Goal: Task Accomplishment & Management: Use online tool/utility

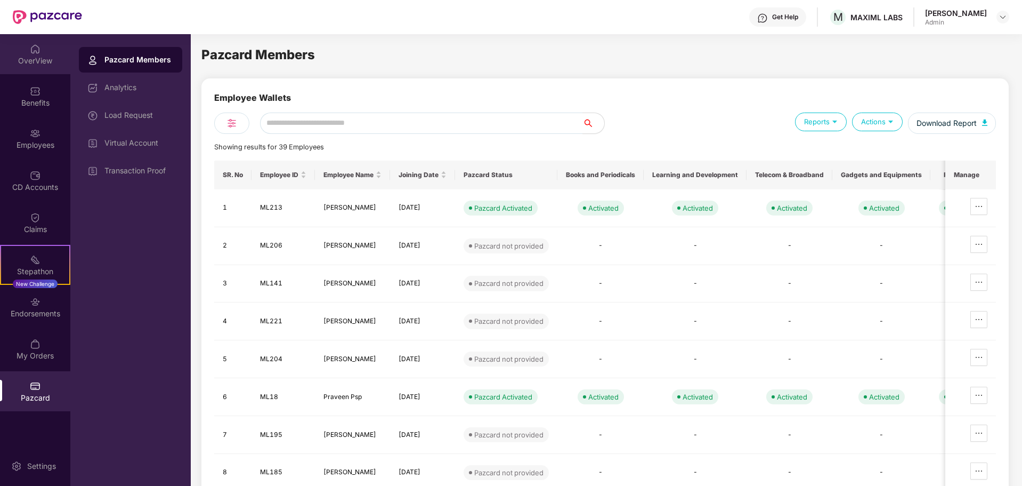
click at [43, 55] on div "OverView" at bounding box center [35, 60] width 70 height 11
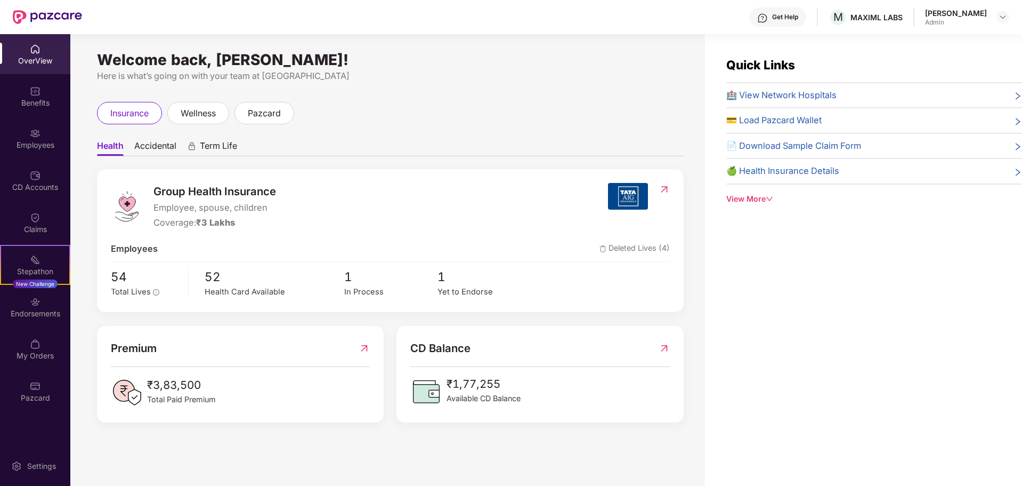
click at [813, 122] on span "💳 Load Pazcard Wallet" at bounding box center [774, 121] width 95 height 14
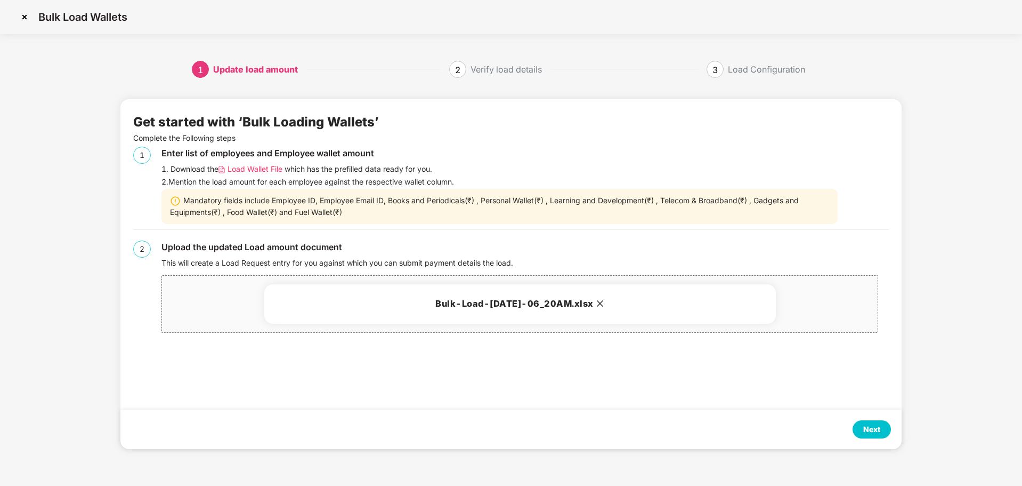
click at [778, 378] on div "Get started with ‘Bulk Loading Wallets’ Complete the Following steps 1 Enter li…" at bounding box center [510, 274] width 781 height 350
click at [862, 426] on div "Next" at bounding box center [872, 429] width 38 height 18
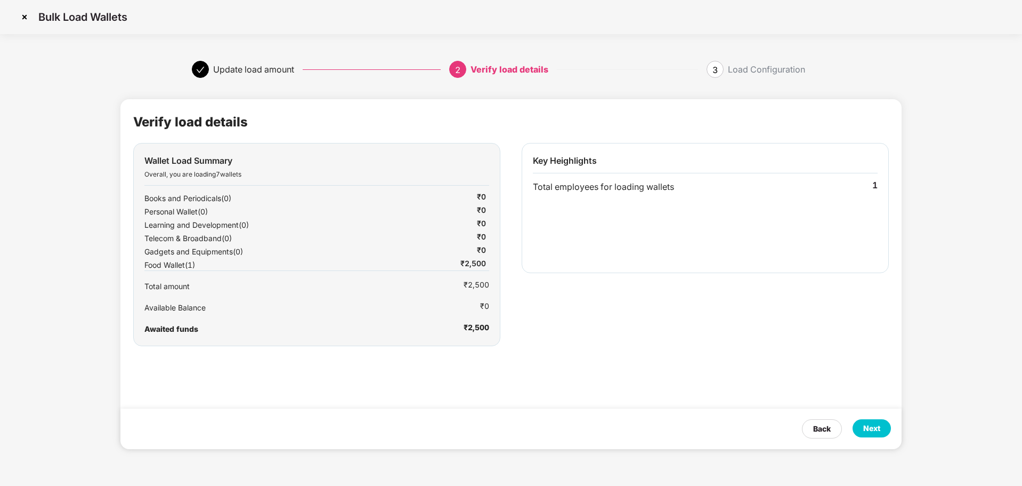
click at [870, 430] on div "Next" at bounding box center [872, 428] width 17 height 12
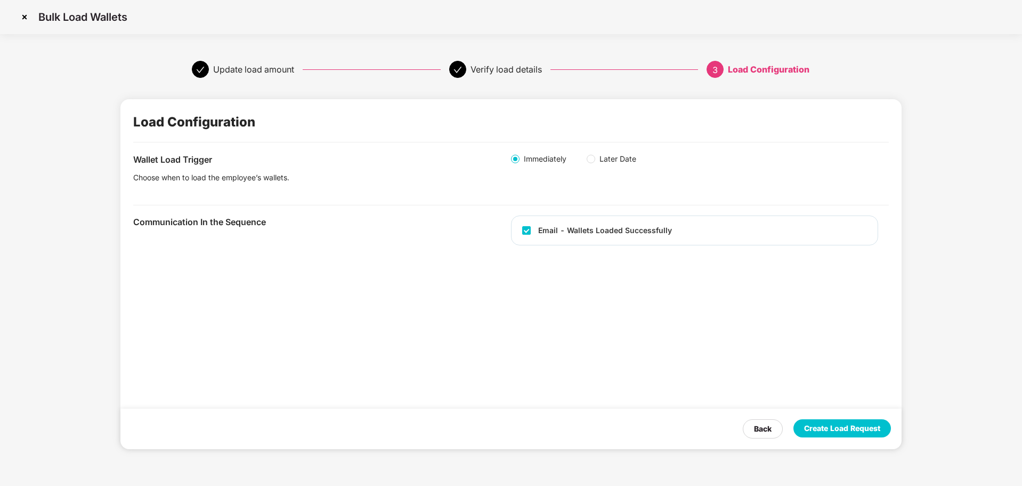
click at [870, 430] on div "Create Load Request" at bounding box center [842, 428] width 76 height 12
